Goal: Task Accomplishment & Management: Use online tool/utility

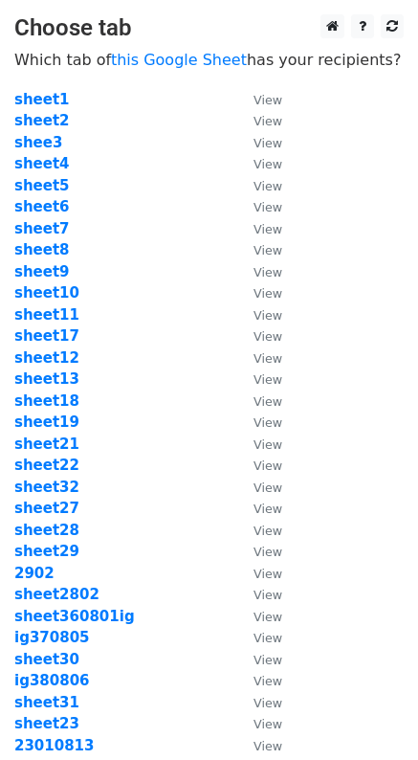
scroll to position [402, 0]
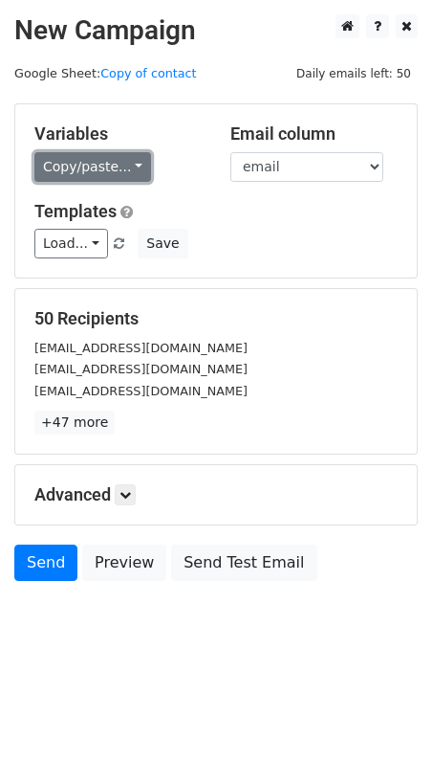
click at [130, 171] on link "Copy/paste..." at bounding box center [92, 167] width 117 height 30
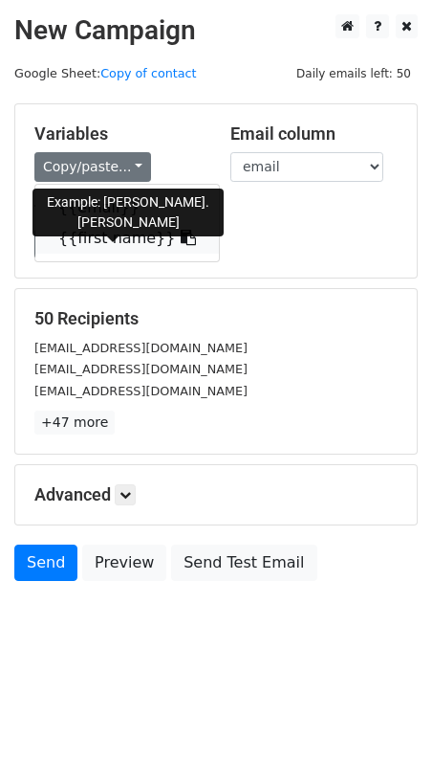
click at [171, 237] on link "{{first name}}" at bounding box center [127, 238] width 184 height 31
